Goal: Information Seeking & Learning: Understand process/instructions

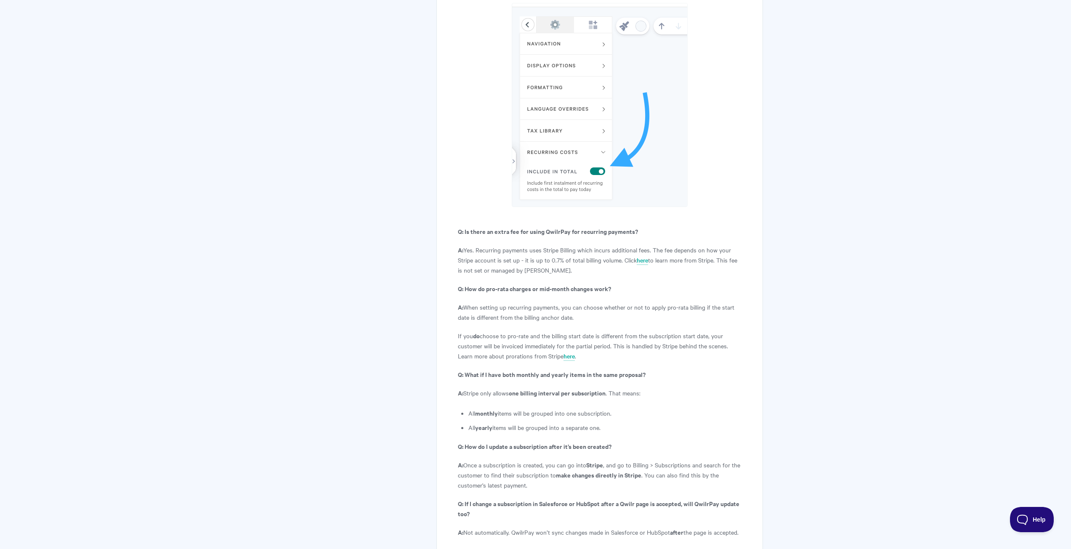
scroll to position [3031, 0]
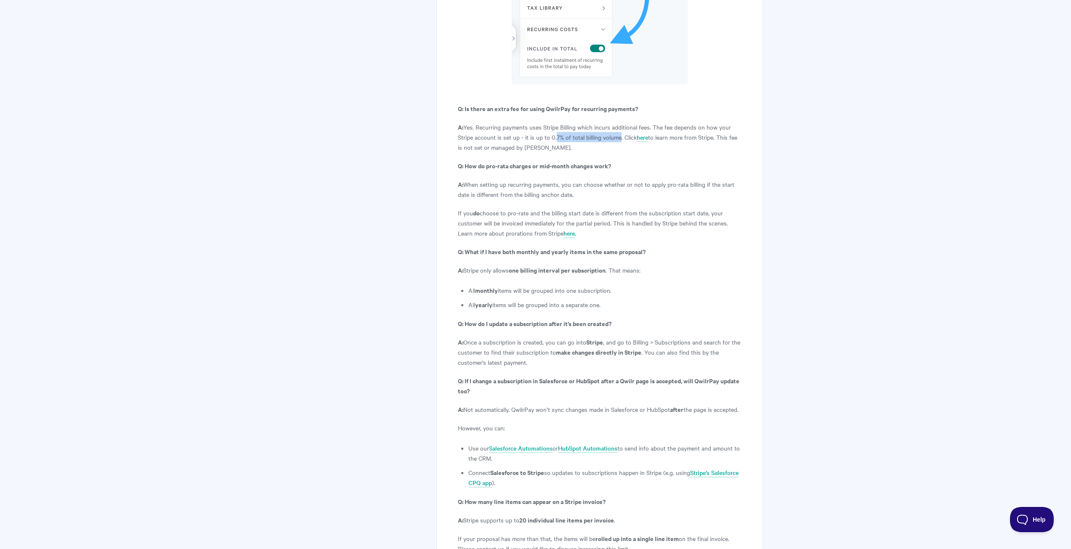
click at [616, 122] on p "A: Yes. Recurring payments uses Stripe Billing which incurs additional fees. Th…" at bounding box center [599, 137] width 283 height 30
click at [614, 122] on p "A: Yes. Recurring payments uses Stripe Billing which incurs additional fees. Th…" at bounding box center [599, 137] width 283 height 30
drag, startPoint x: 621, startPoint y: 104, endPoint x: 732, endPoint y: 103, distance: 111.6
click at [732, 122] on p "A: Yes. Recurring payments uses Stripe Billing which incurs additional fees. Th…" at bounding box center [599, 137] width 283 height 30
click at [694, 122] on p "A: Yes. Recurring payments uses Stripe Billing which incurs additional fees. Th…" at bounding box center [599, 137] width 283 height 30
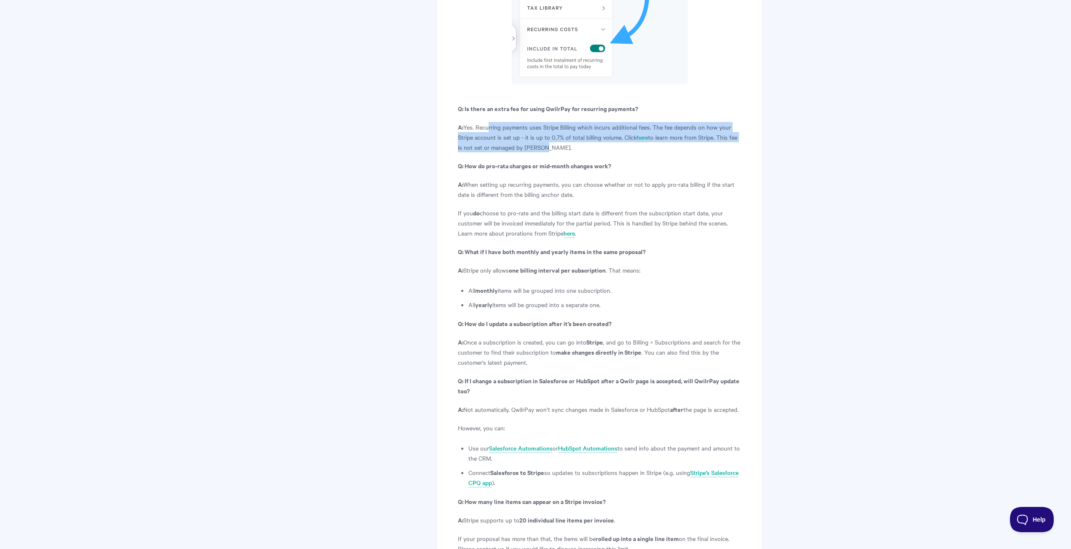
drag, startPoint x: 543, startPoint y: 117, endPoint x: 486, endPoint y: 98, distance: 60.0
click at [486, 122] on p "A: Yes. Recurring payments uses Stripe Billing which incurs additional fees. Th…" at bounding box center [599, 137] width 283 height 30
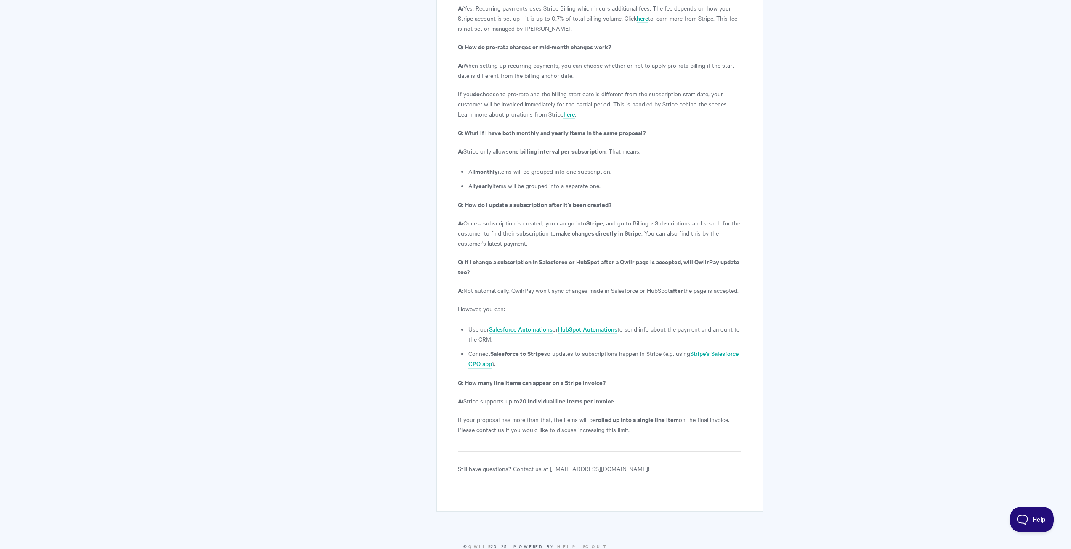
scroll to position [3150, 0]
drag, startPoint x: 465, startPoint y: 119, endPoint x: 592, endPoint y: 116, distance: 126.7
click at [592, 146] on p "A: Stripe only allows one billing interval per subscription . That means:" at bounding box center [599, 151] width 283 height 10
click at [591, 146] on strong "one billing interval per subscription" at bounding box center [557, 150] width 97 height 9
click at [609, 146] on p "A: Stripe only allows one billing interval per subscription . That means:" at bounding box center [599, 151] width 283 height 10
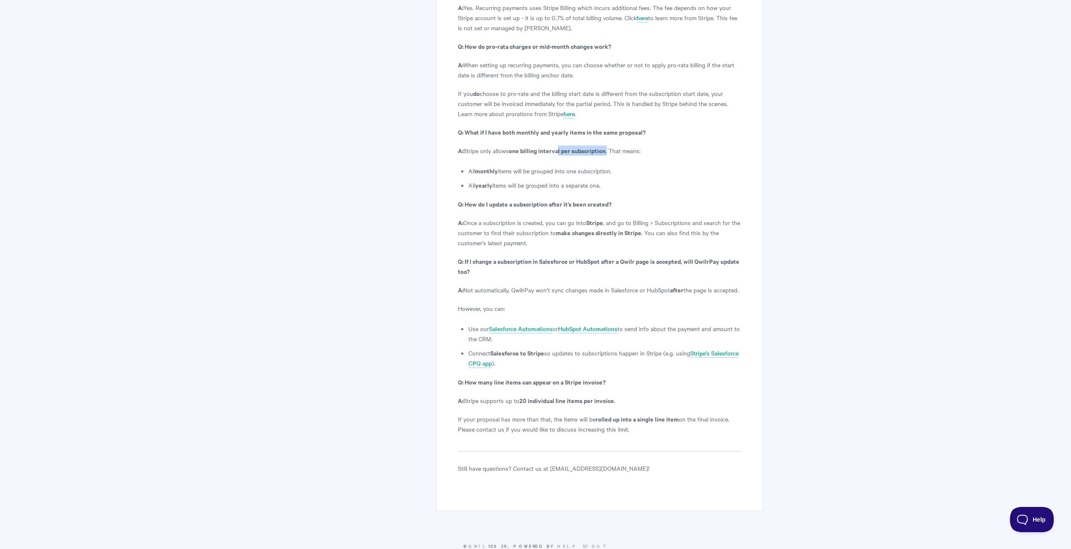
click at [609, 146] on p "A: Stripe only allows one billing interval per subscription . That means:" at bounding box center [599, 151] width 283 height 10
drag, startPoint x: 490, startPoint y: 138, endPoint x: 552, endPoint y: 138, distance: 62.3
click at [552, 166] on li "All monthly items will be grouped into one subscription." at bounding box center [604, 171] width 273 height 10
click at [567, 166] on li "All monthly items will be grouped into one subscription." at bounding box center [604, 171] width 273 height 10
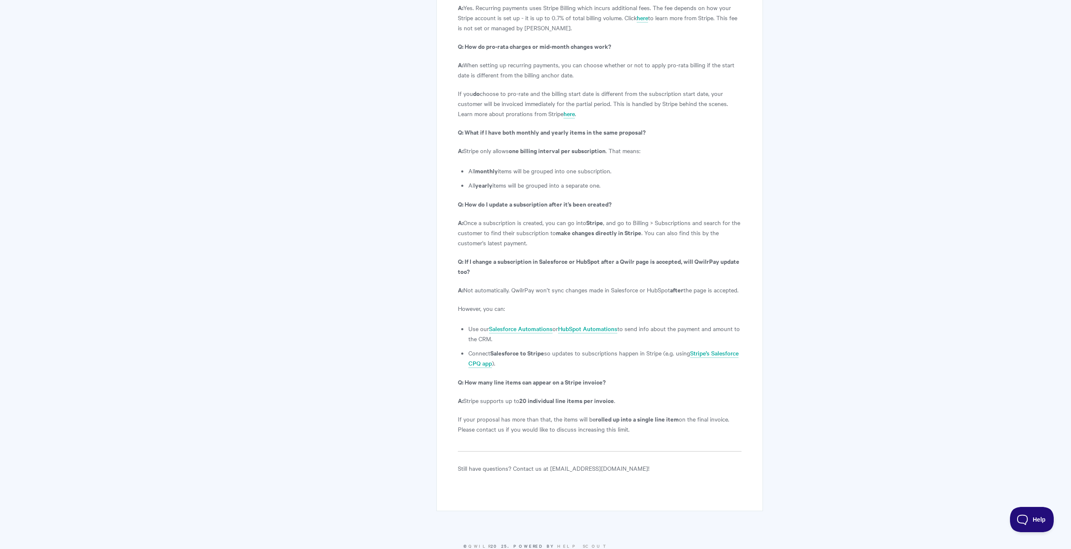
drag, startPoint x: 470, startPoint y: 152, endPoint x: 604, endPoint y: 152, distance: 133.4
click at [604, 180] on li "All yearly items will be grouped into a separate one." at bounding box center [604, 185] width 273 height 10
click at [554, 200] on strong "Q: How do I update a subscription after it’s been created?" at bounding box center [535, 204] width 154 height 9
drag, startPoint x: 467, startPoint y: 119, endPoint x: 545, endPoint y: 112, distance: 77.7
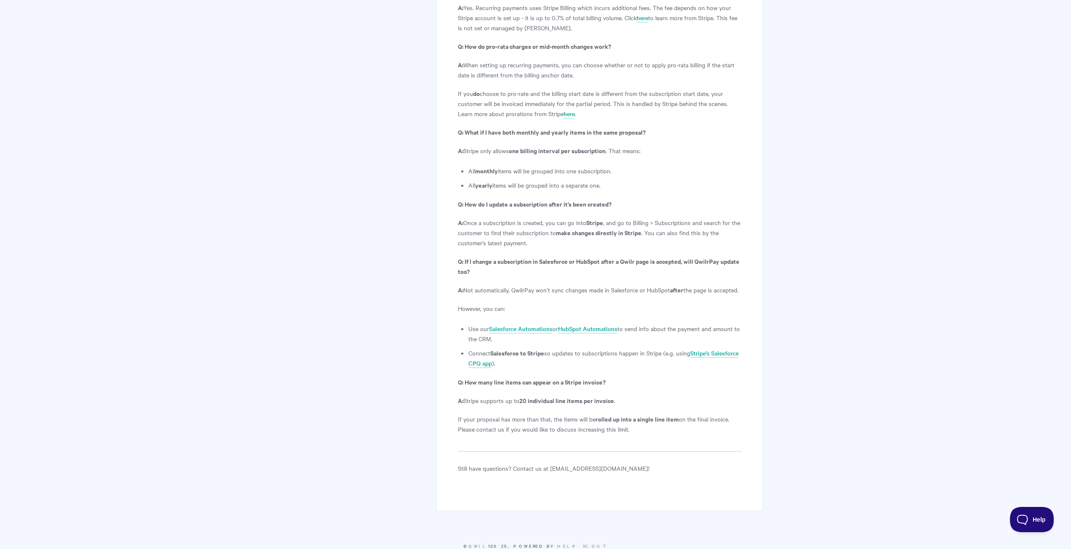
click at [538, 128] on strong "Q: What if I have both monthly and yearly items in the same proposal?" at bounding box center [552, 132] width 188 height 9
drag, startPoint x: 466, startPoint y: 120, endPoint x: 558, endPoint y: 136, distance: 93.5
click at [626, 146] on p "A: Stripe only allows one billing interval per subscription . That means:" at bounding box center [599, 151] width 283 height 10
click at [479, 166] on strong "monthly" at bounding box center [486, 170] width 23 height 9
drag, startPoint x: 464, startPoint y: 138, endPoint x: 631, endPoint y: 141, distance: 167.1
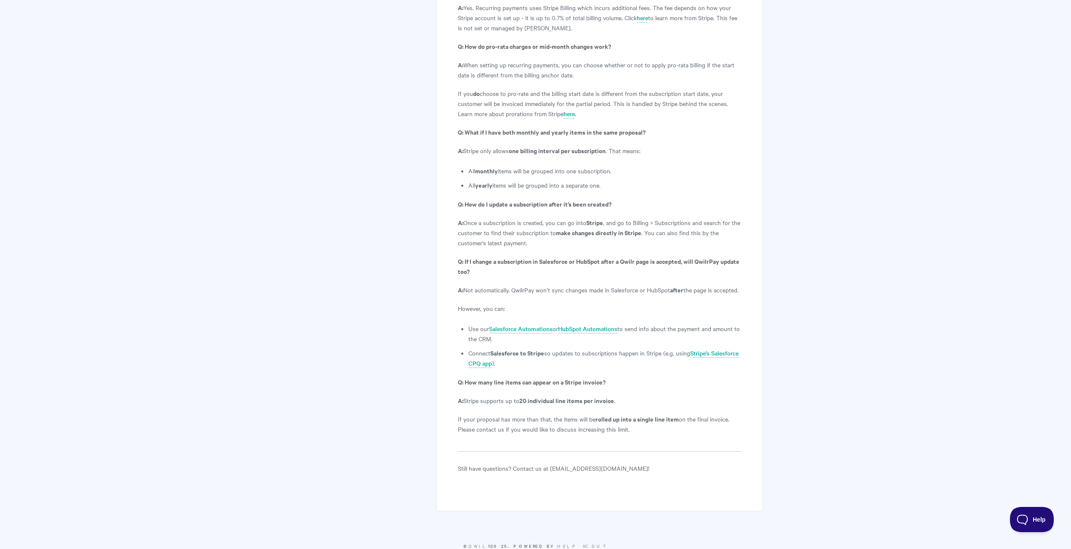
click at [631, 166] on li "All monthly items will be grouped into one subscription." at bounding box center [604, 171] width 273 height 10
click at [569, 180] on li "All yearly items will be grouped into a separate one." at bounding box center [604, 185] width 273 height 10
